Goal: Information Seeking & Learning: Check status

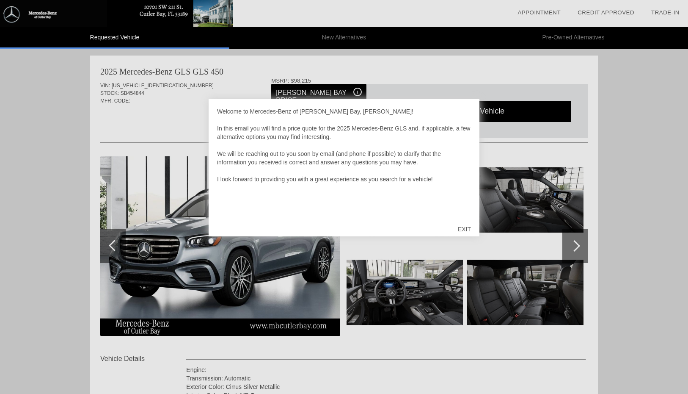
click at [468, 228] on div "EXIT" at bounding box center [465, 228] width 30 height 25
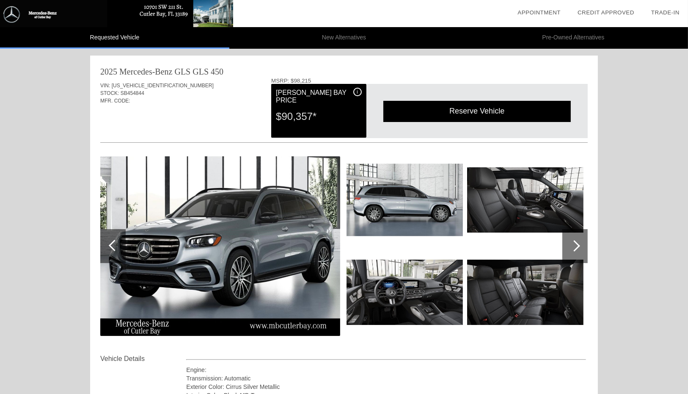
click at [580, 253] on div at bounding box center [575, 246] width 25 height 34
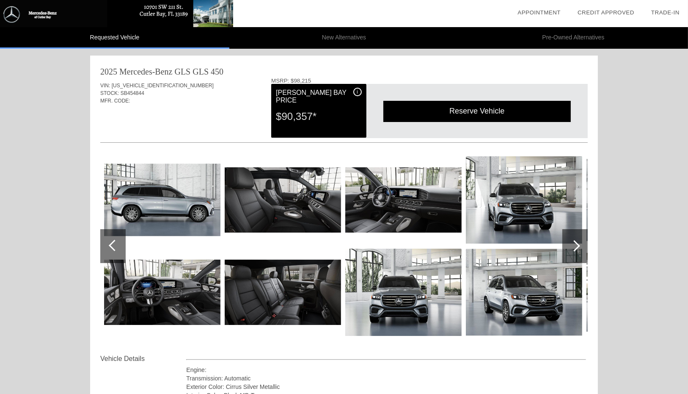
click at [580, 253] on div at bounding box center [575, 246] width 25 height 34
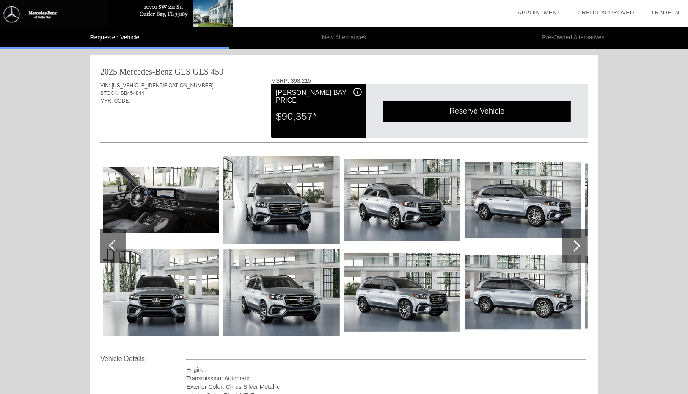
click at [580, 253] on div at bounding box center [575, 246] width 25 height 34
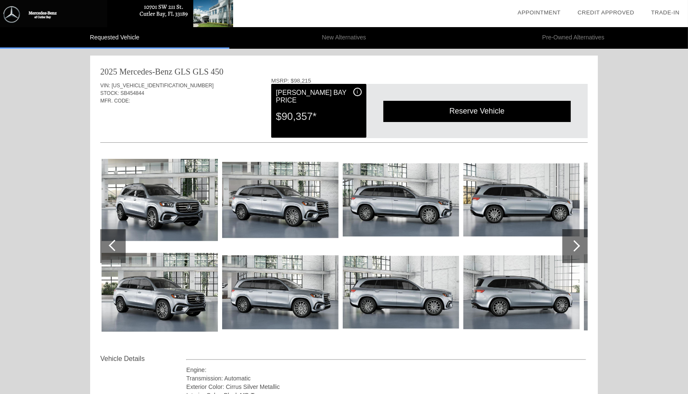
click at [580, 253] on div at bounding box center [575, 246] width 25 height 34
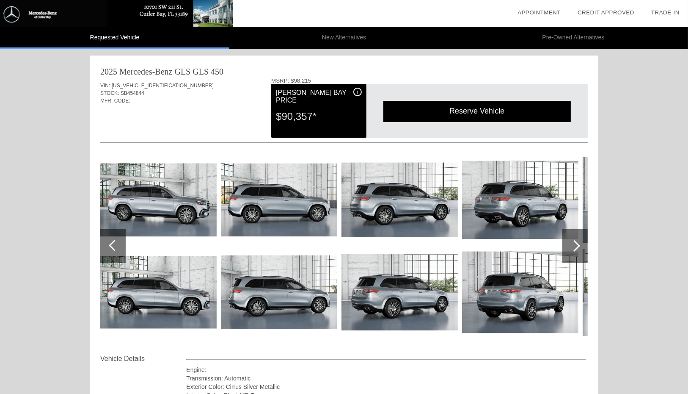
click at [580, 253] on div at bounding box center [575, 246] width 25 height 34
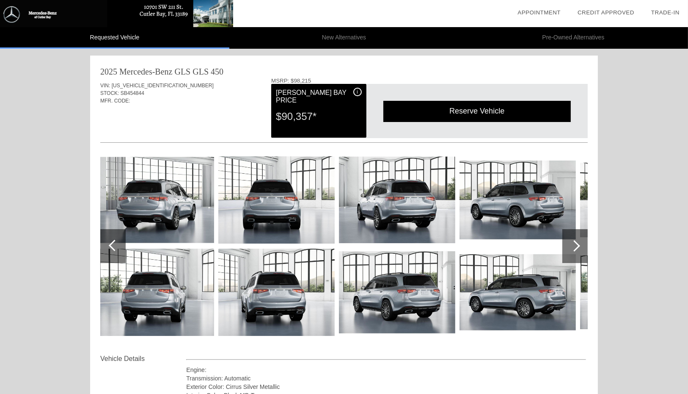
click at [580, 253] on div at bounding box center [575, 246] width 25 height 34
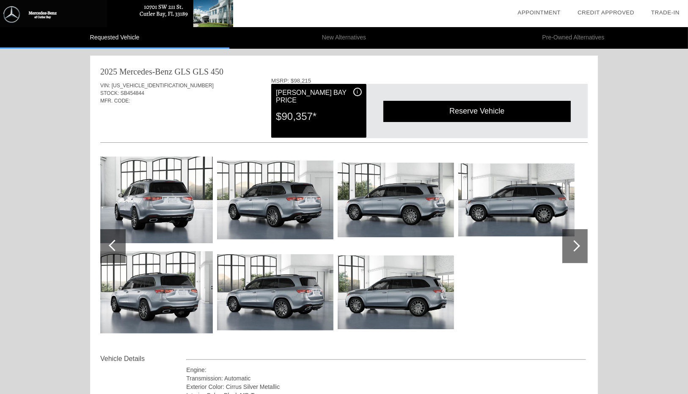
click at [580, 253] on div at bounding box center [575, 246] width 25 height 34
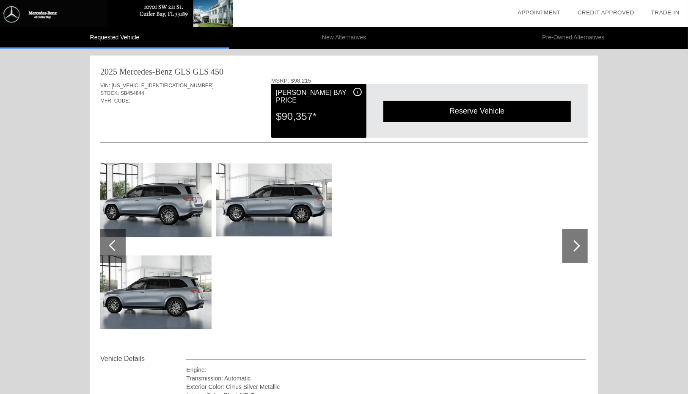
click at [580, 253] on div at bounding box center [575, 246] width 25 height 34
